Goal: Navigation & Orientation: Go to known website

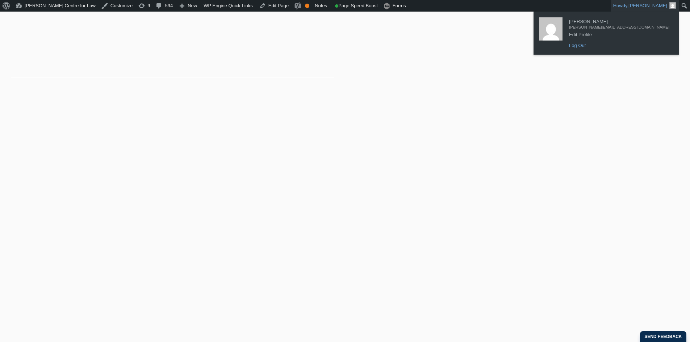
click at [623, 42] on link "Log Out" at bounding box center [620, 45] width 108 height 9
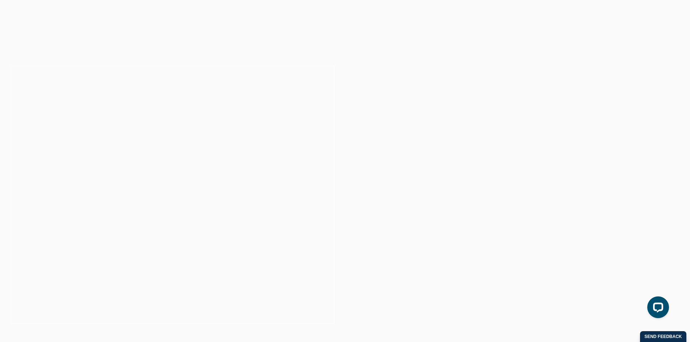
click at [163, 46] on div "Leo Cussen Centre for Law Search here Practical Legal Training Our Practical Le…" at bounding box center [345, 26] width 658 height 46
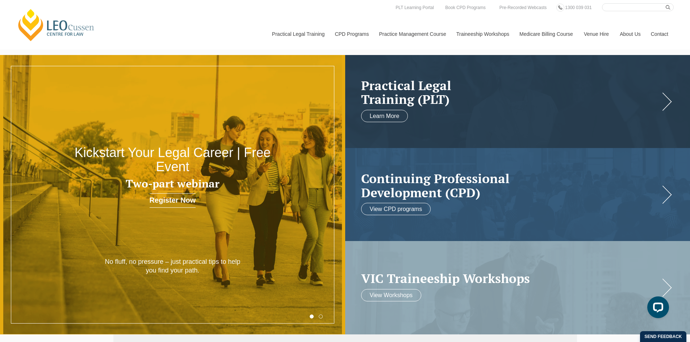
click at [212, 34] on div "Leo Cussen Centre for Law Search here Practical Legal Training Our Practical Le…" at bounding box center [345, 26] width 658 height 46
